Goal: Task Accomplishment & Management: Manage account settings

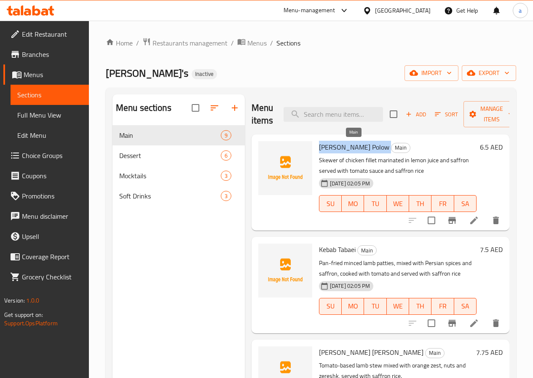
drag, startPoint x: 288, startPoint y: 145, endPoint x: 350, endPoint y: 145, distance: 61.6
click at [350, 145] on div "[PERSON_NAME] Polow Main Skewer of chicken fillet marinated in lemon juice and …" at bounding box center [398, 182] width 164 height 89
click at [147, 201] on span "Soft Drinks" at bounding box center [158, 196] width 78 height 10
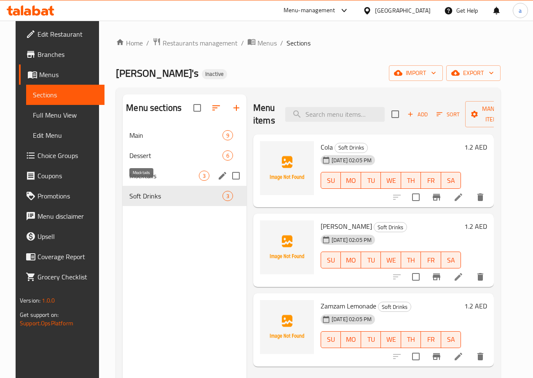
click at [146, 181] on span "Mocktails" at bounding box center [164, 176] width 70 height 10
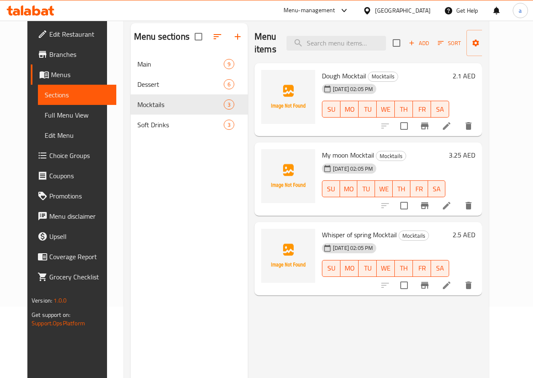
scroll to position [118, 0]
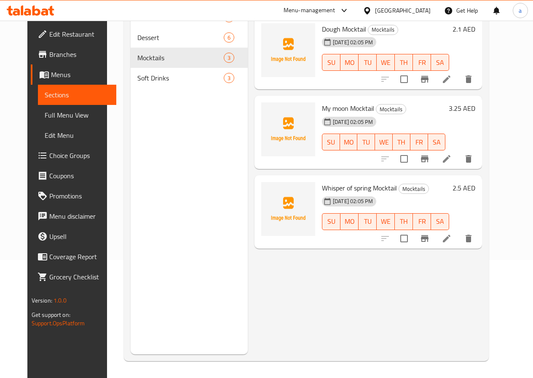
click at [452, 241] on icon at bounding box center [447, 239] width 10 height 10
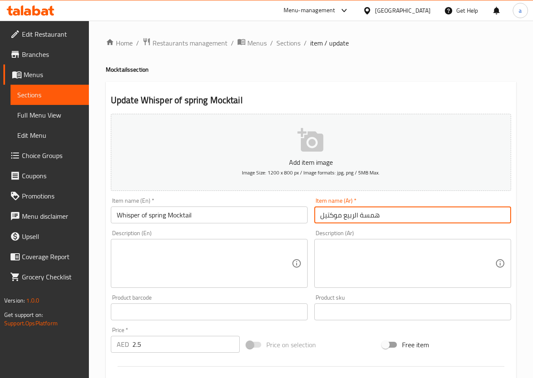
drag, startPoint x: 392, startPoint y: 214, endPoint x: 344, endPoint y: 217, distance: 48.2
click at [344, 217] on input "همسة الربيع موكتيل" at bounding box center [413, 215] width 197 height 17
click at [364, 216] on input "موكتيل" at bounding box center [413, 215] width 197 height 17
type input "موكتيل وسبير اوف سبرينج"
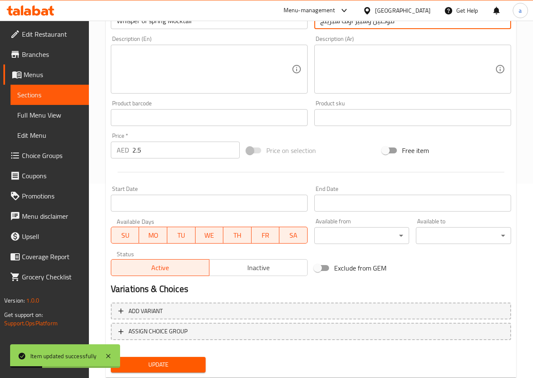
scroll to position [218, 0]
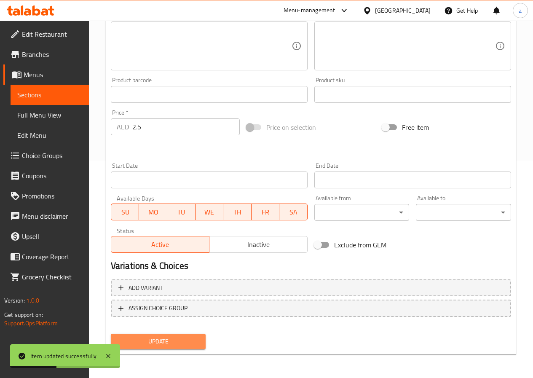
click at [185, 338] on span "Update" at bounding box center [159, 342] width 82 height 11
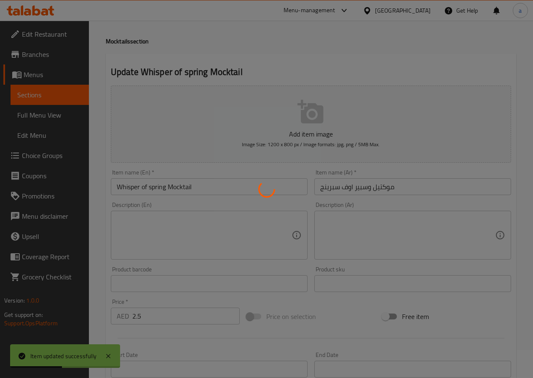
scroll to position [0, 0]
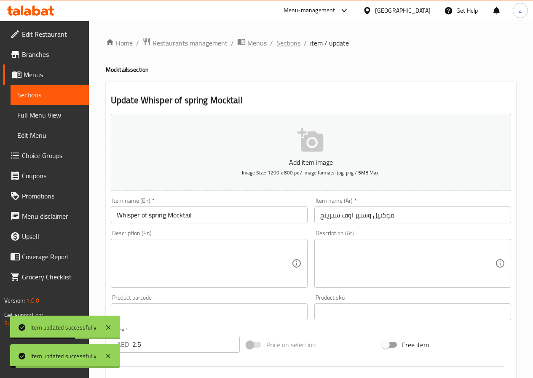
click at [287, 44] on span "Sections" at bounding box center [289, 43] width 24 height 10
